Goal: Task Accomplishment & Management: Manage account settings

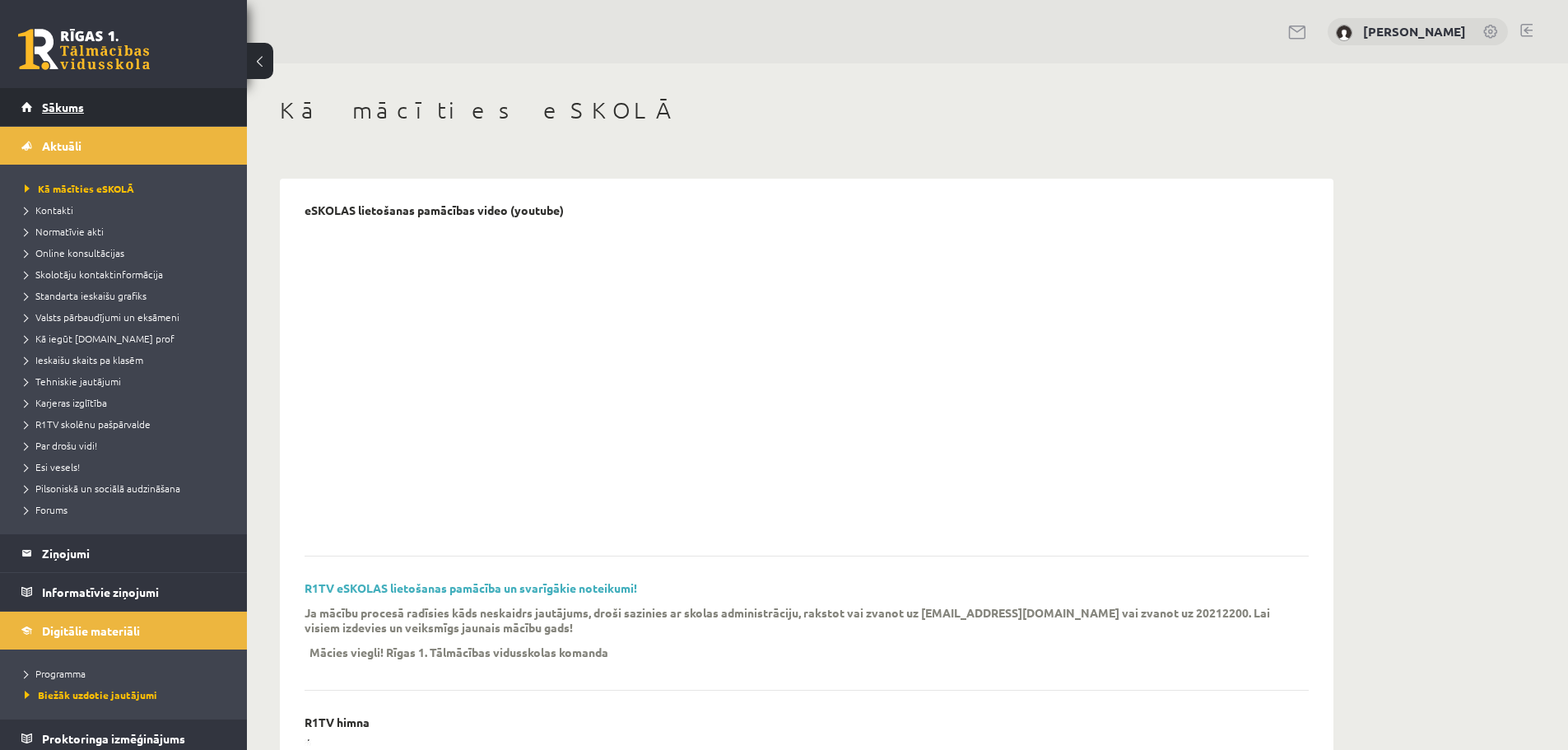
click at [70, 105] on span "Sākums" at bounding box center [62, 106] width 42 height 15
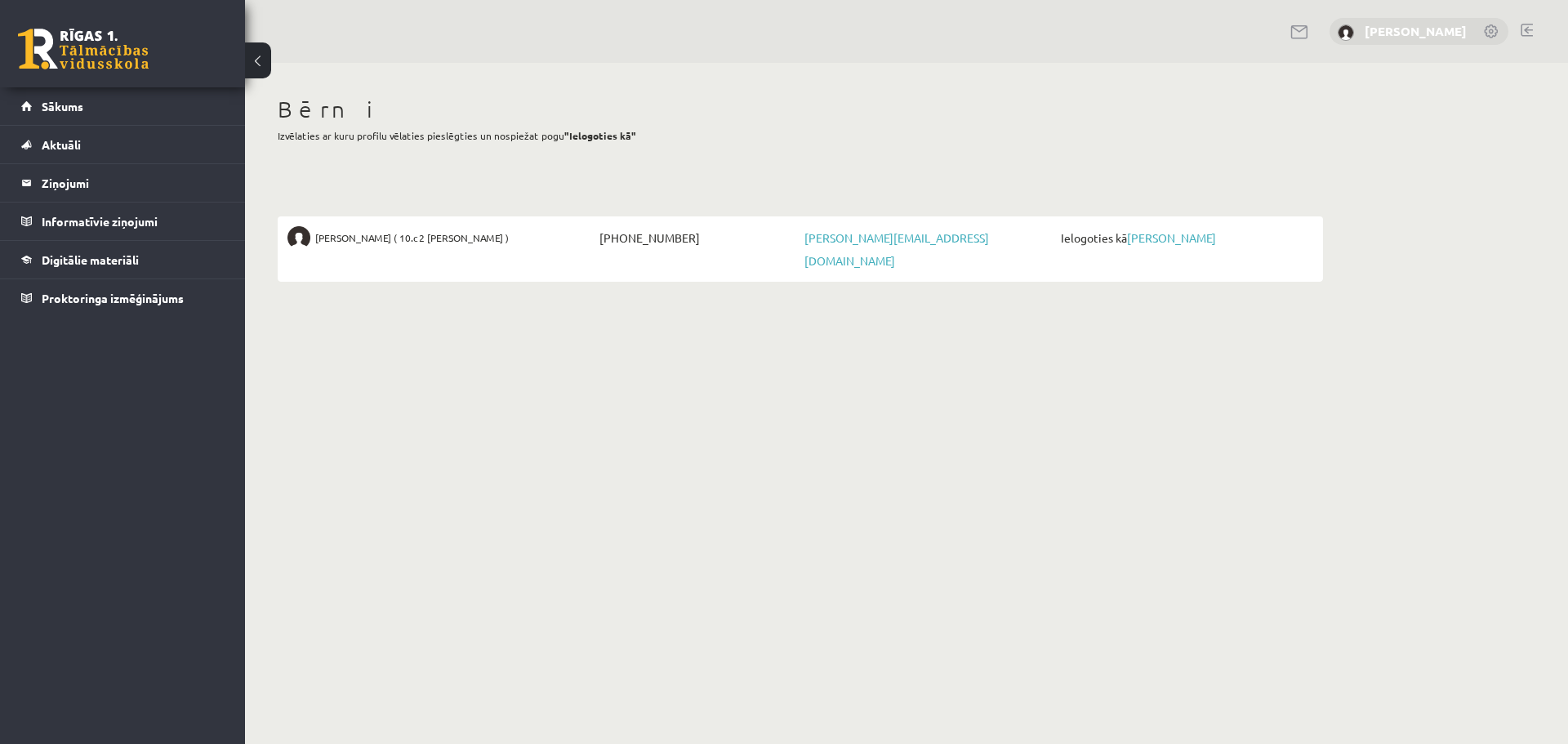
click at [1422, 31] on link "Maija Petruse" at bounding box center [1416, 31] width 102 height 16
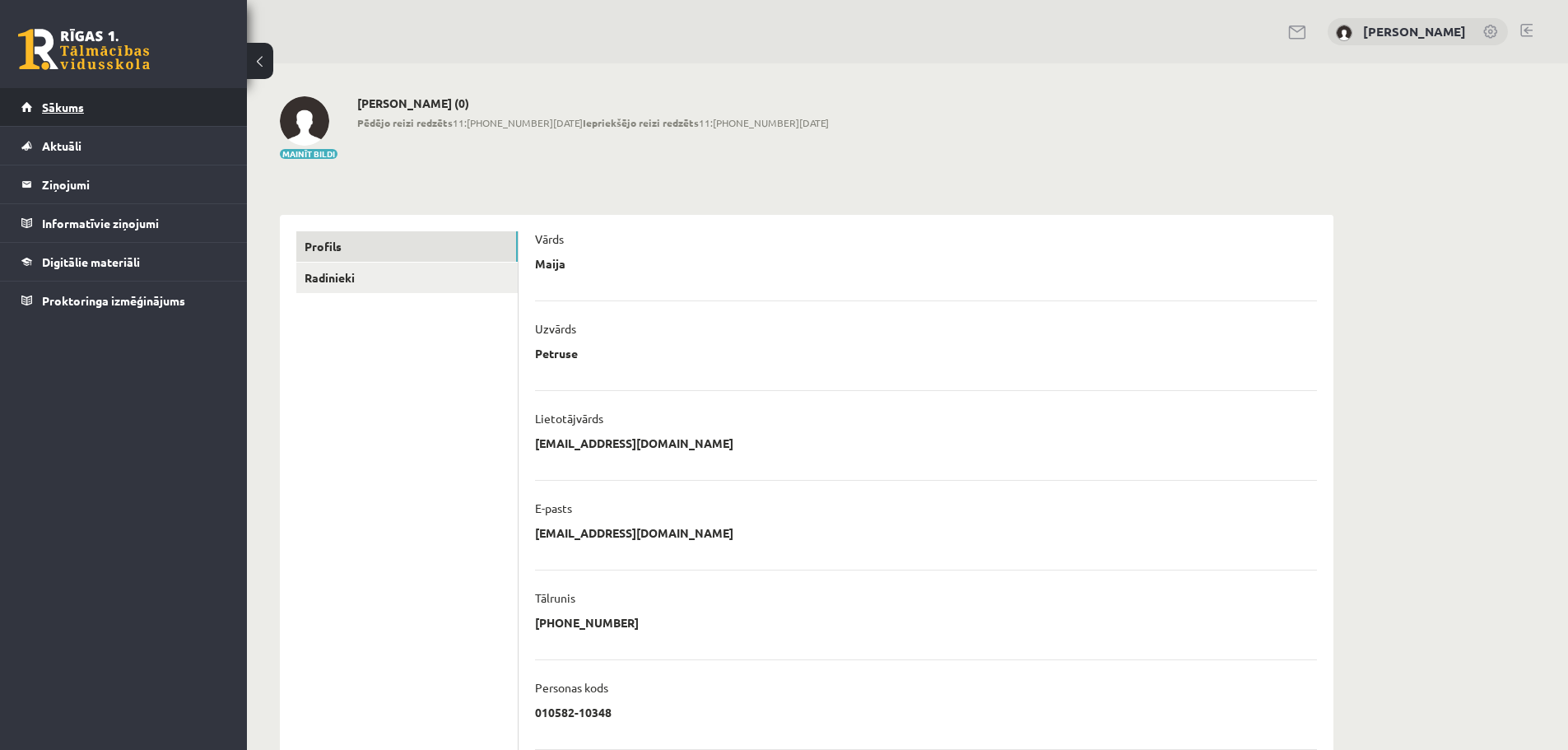
click at [55, 110] on span "Sākums" at bounding box center [62, 106] width 42 height 15
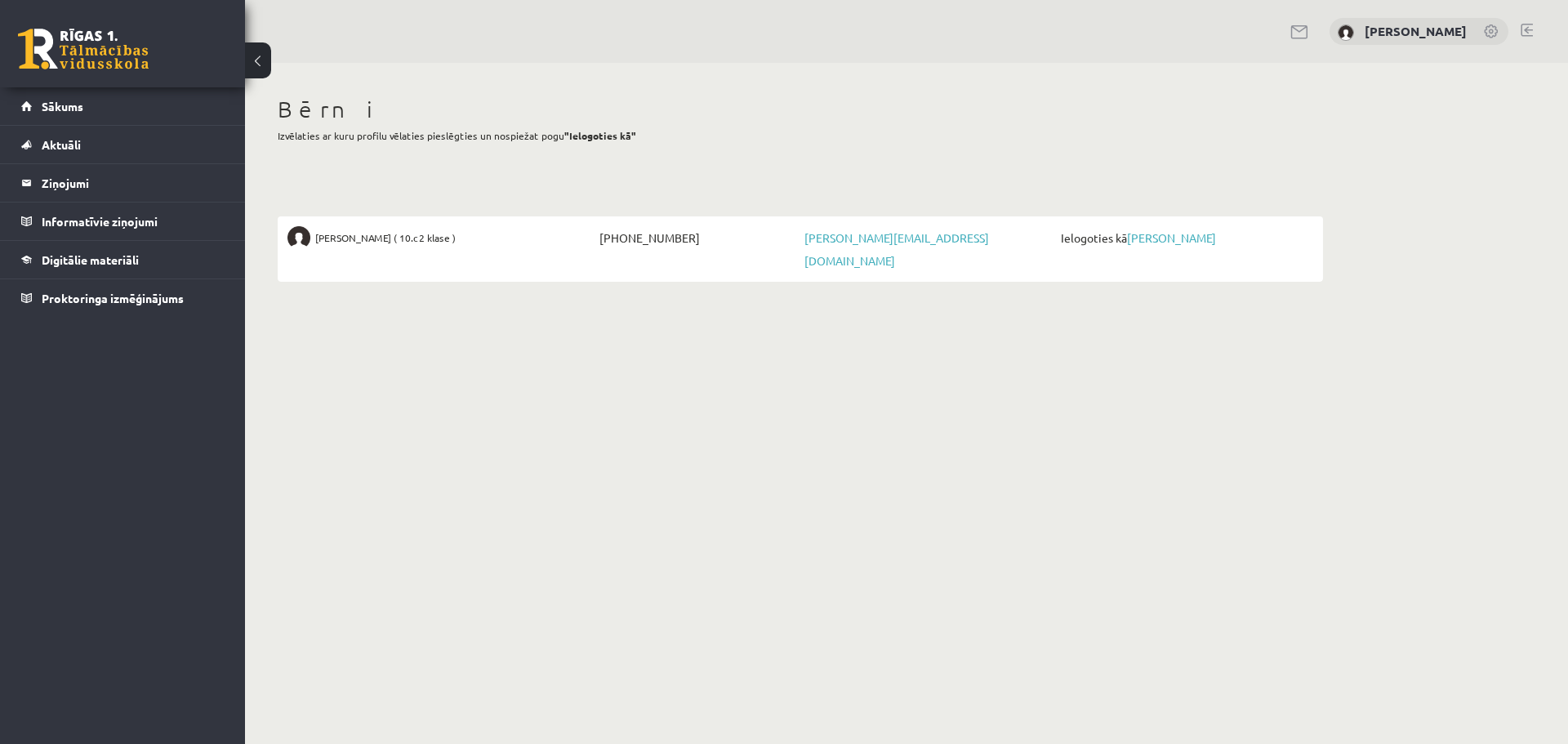
click at [1158, 245] on span "Ielogoties kā Margarita Petruse" at bounding box center [1185, 237] width 257 height 23
click at [1158, 234] on link "[PERSON_NAME]" at bounding box center [1171, 237] width 89 height 14
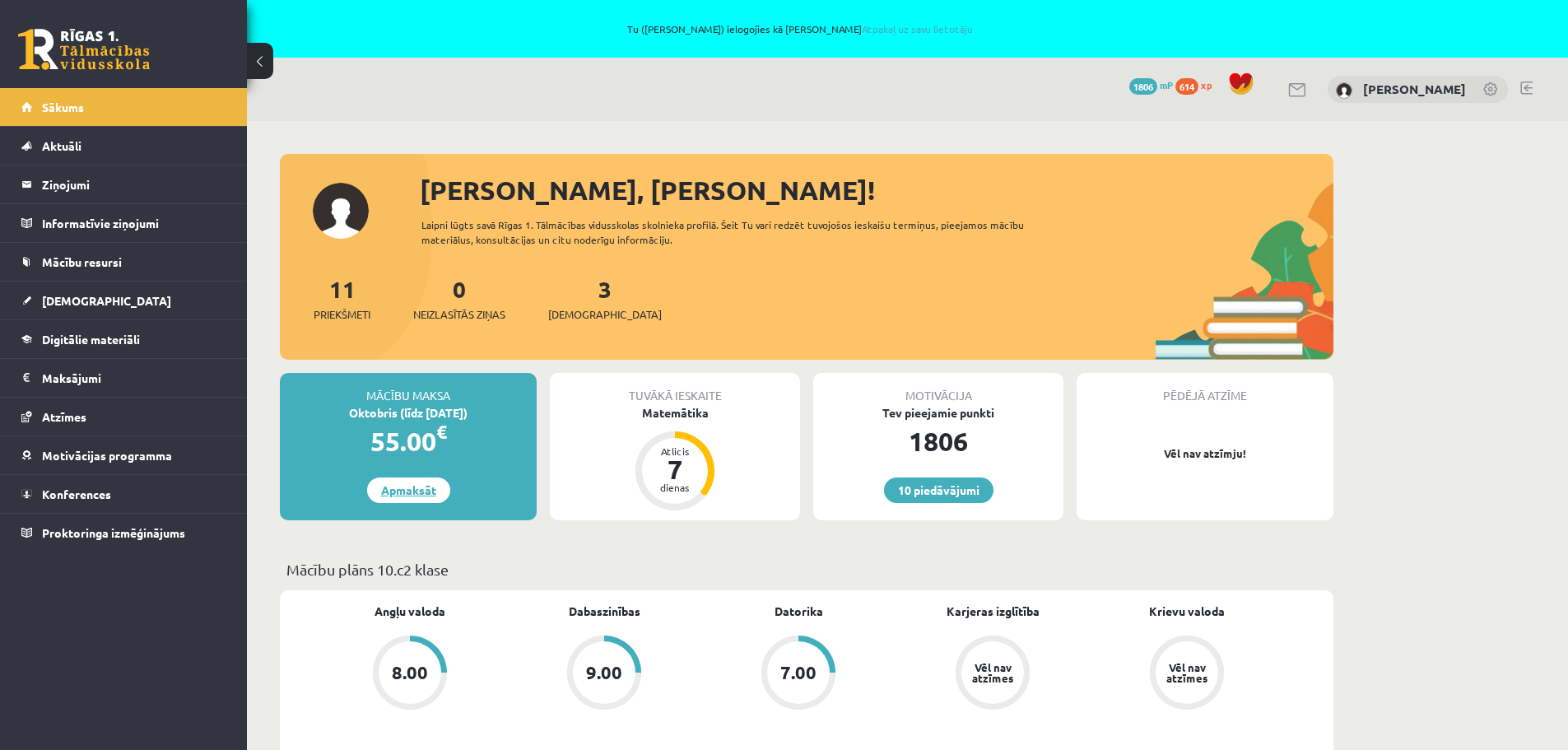
click at [437, 486] on link "Apmaksāt" at bounding box center [408, 491] width 83 height 26
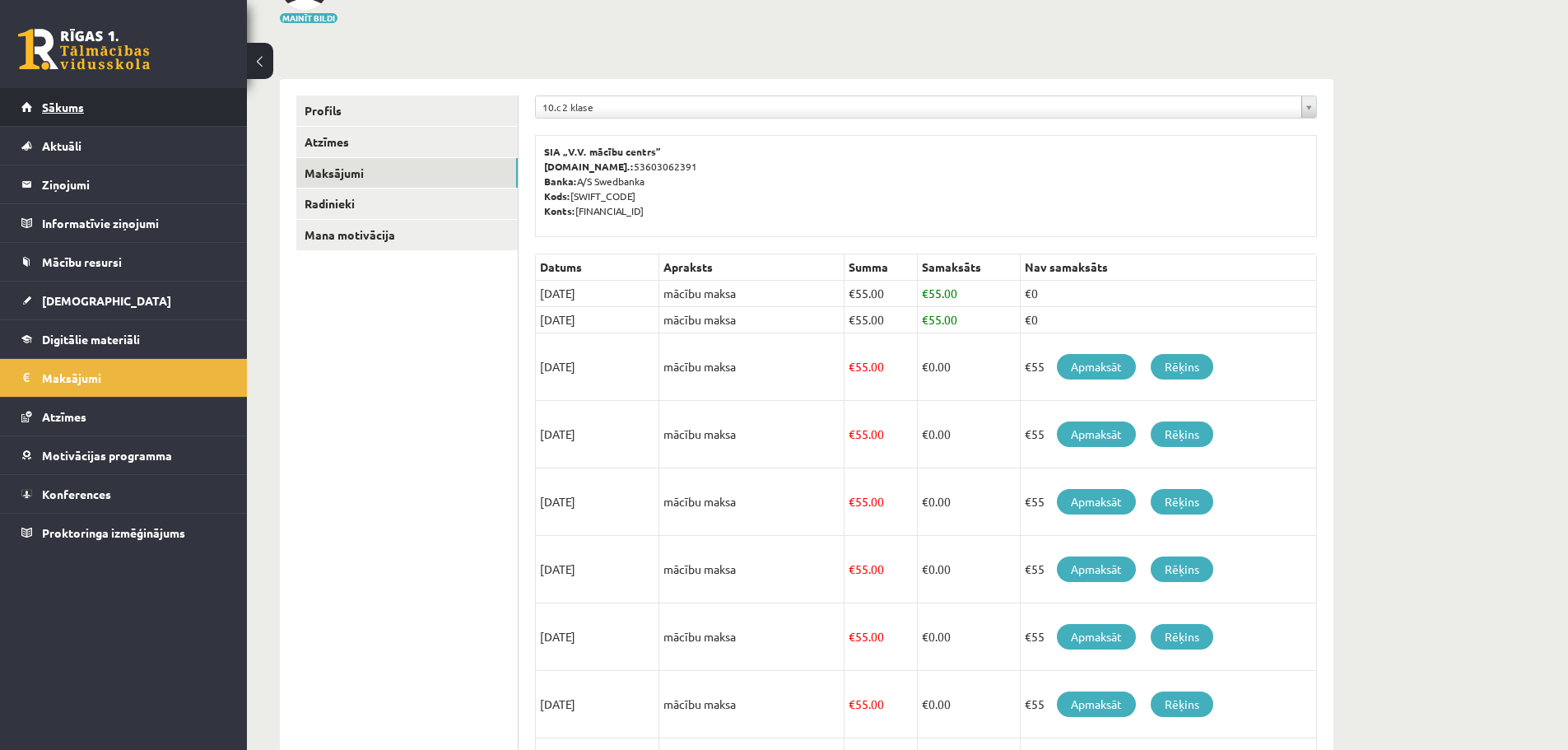
scroll to position [164, 0]
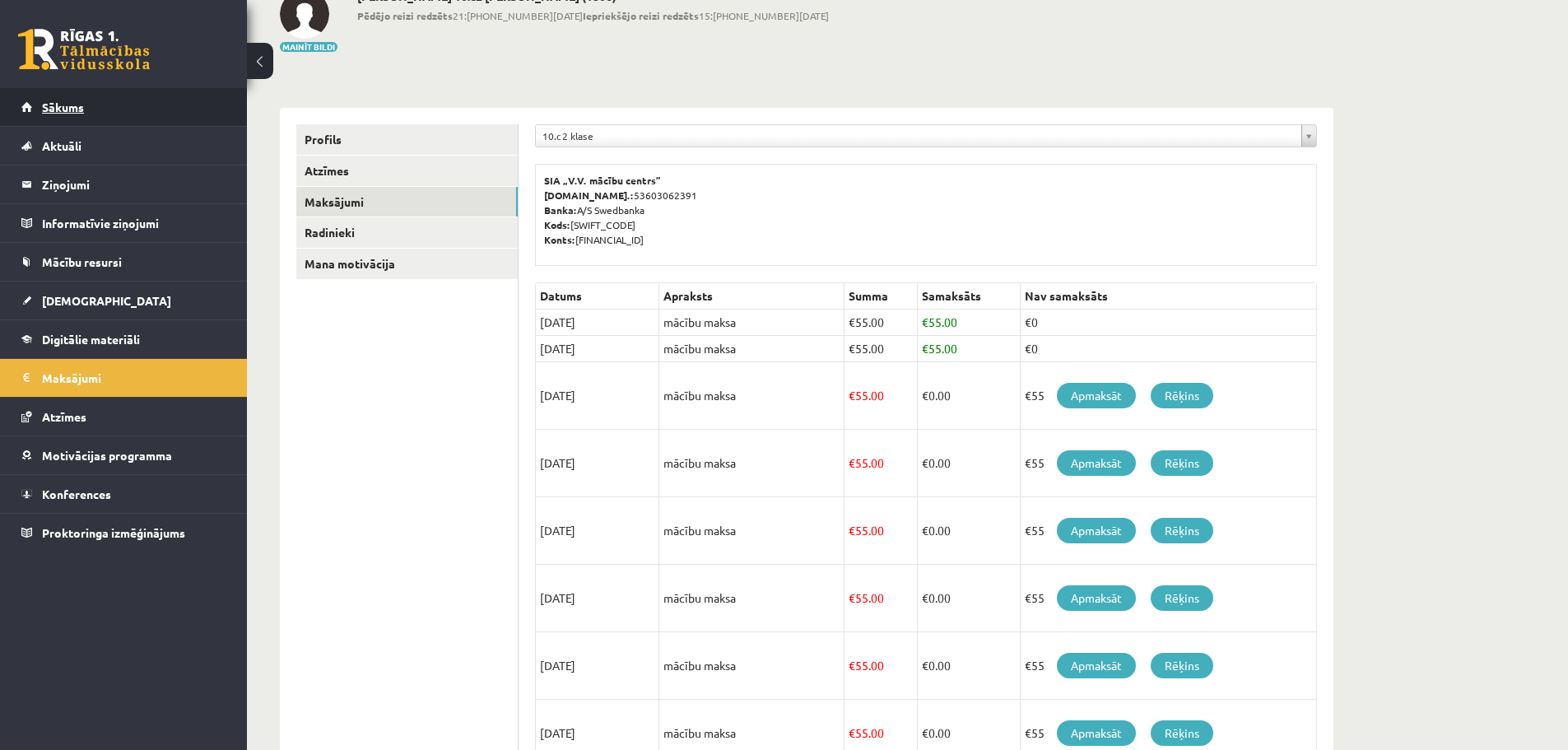
click at [54, 114] on link "Sākums" at bounding box center [123, 107] width 205 height 38
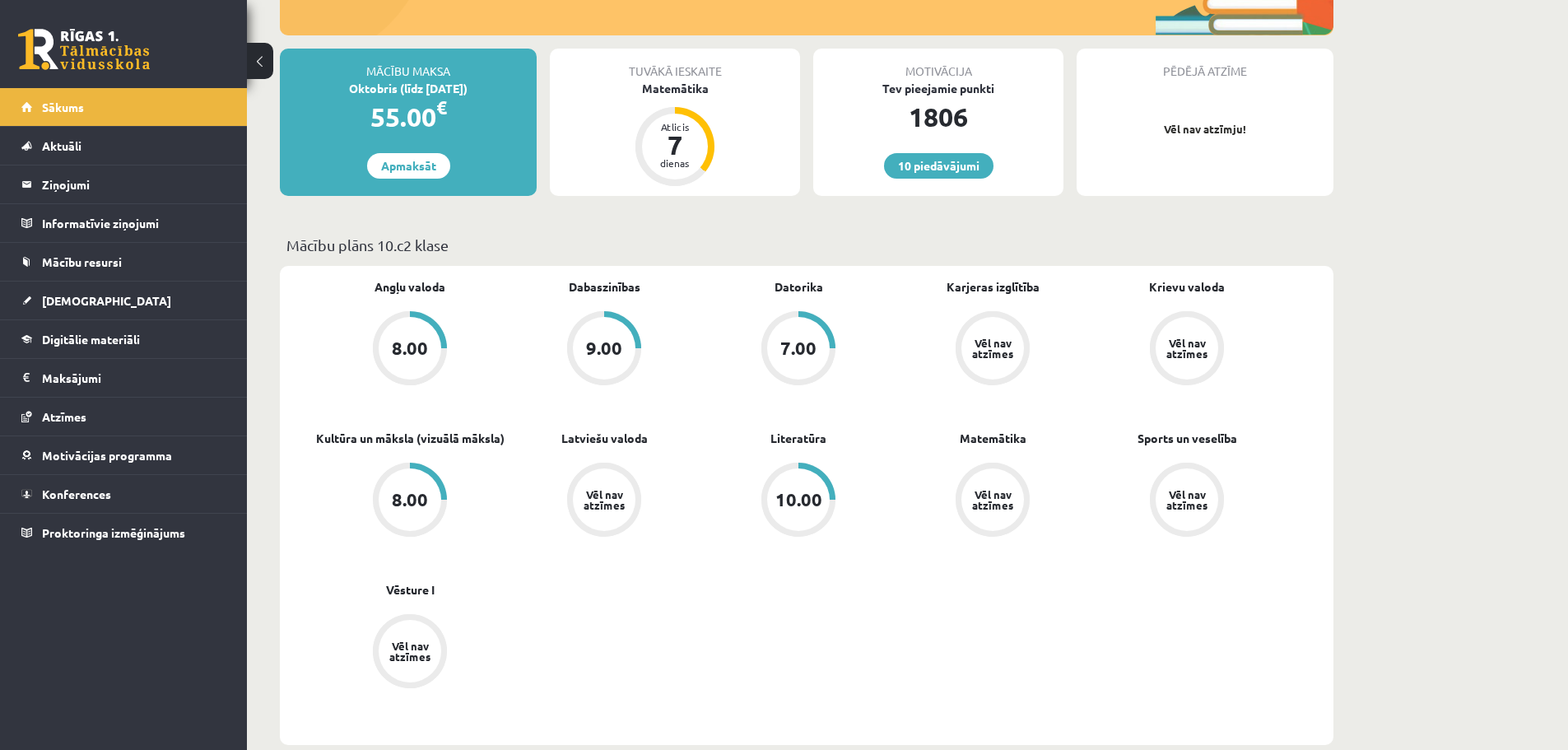
scroll to position [330, 0]
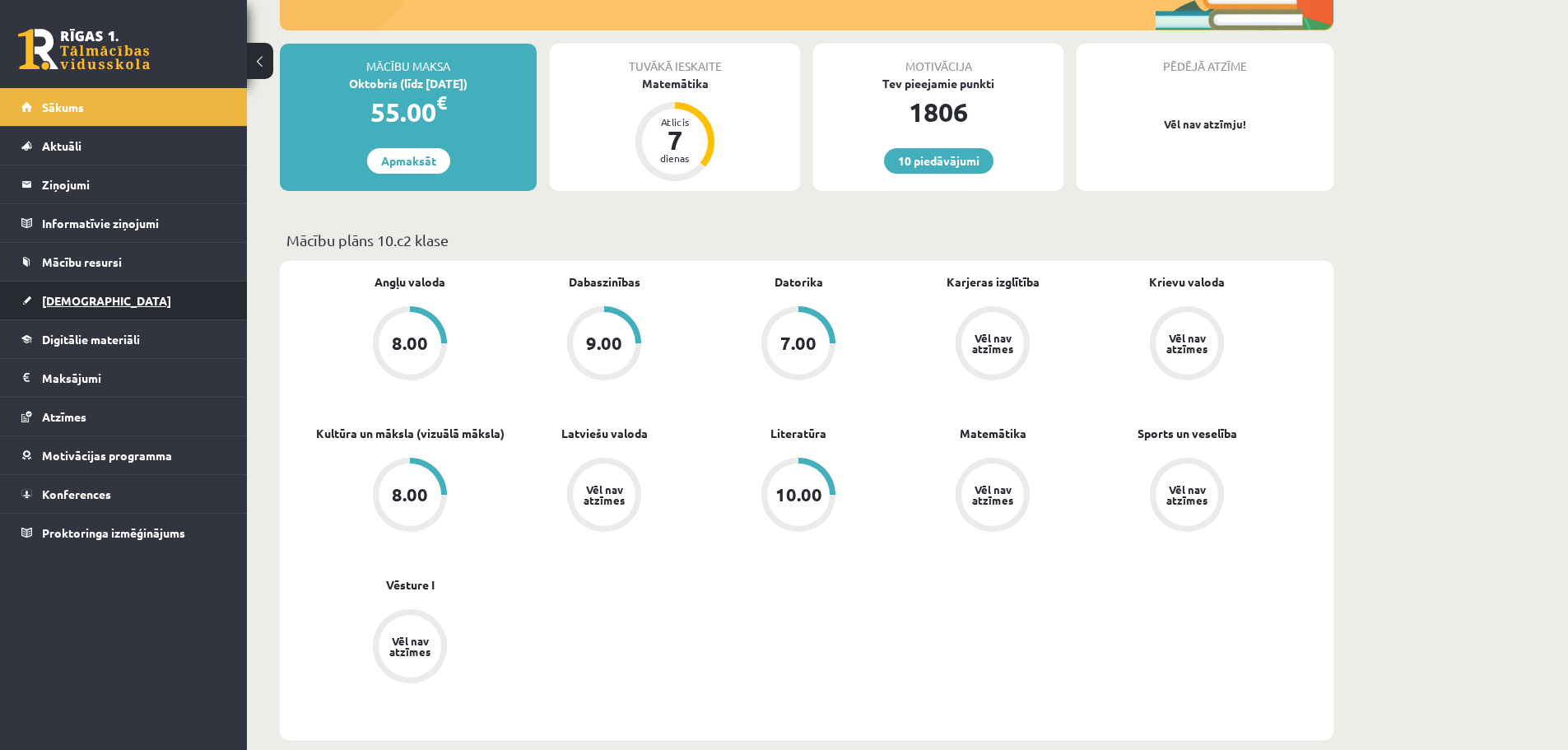
click at [54, 305] on span "[DEMOGRAPHIC_DATA]" at bounding box center [106, 300] width 129 height 15
